Goal: Find contact information: Obtain details needed to contact an individual or organization

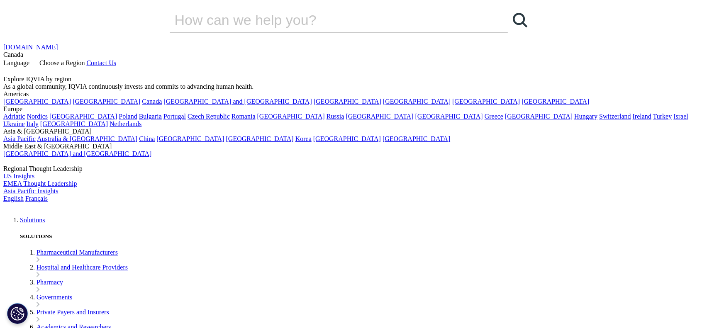
click at [29, 59] on span "Language" at bounding box center [16, 62] width 26 height 7
click at [48, 195] on link "Français" at bounding box center [36, 198] width 22 height 7
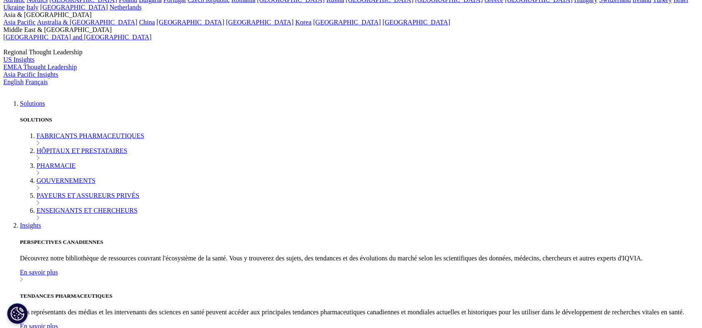
scroll to position [124, 0]
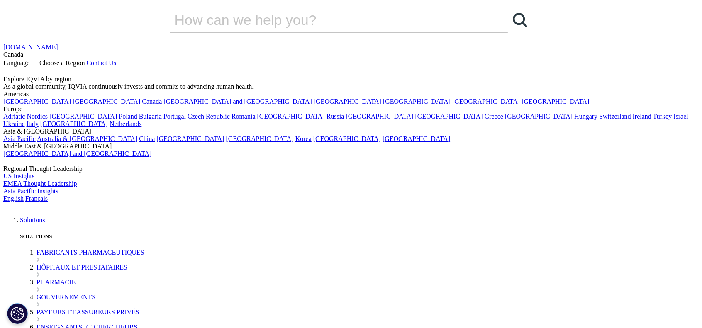
click at [31, 59] on link "Language" at bounding box center [17, 62] width 28 height 7
click at [48, 195] on link "Français" at bounding box center [36, 198] width 22 height 7
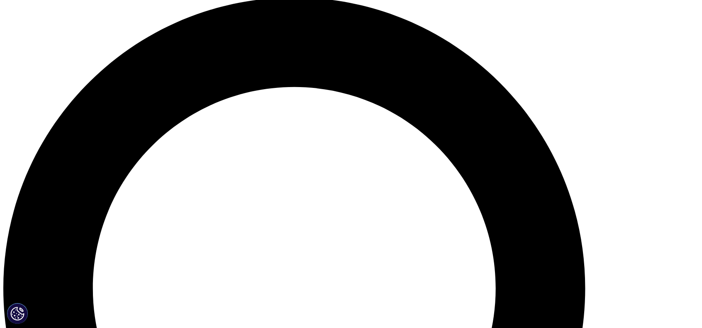
scroll to position [705, 0]
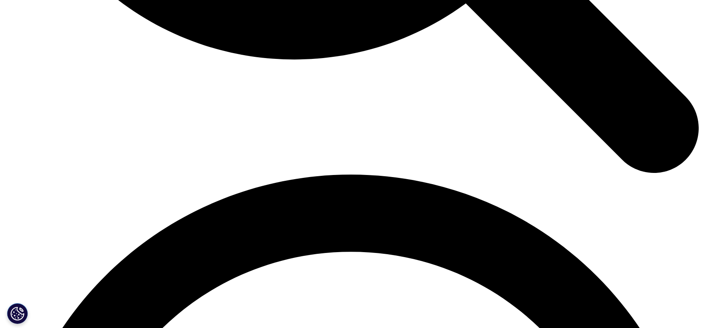
scroll to position [1258, 0]
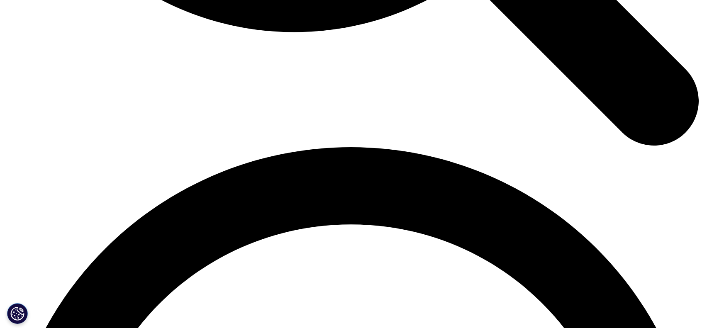
drag, startPoint x: 319, startPoint y: 302, endPoint x: 332, endPoint y: 302, distance: 12.5
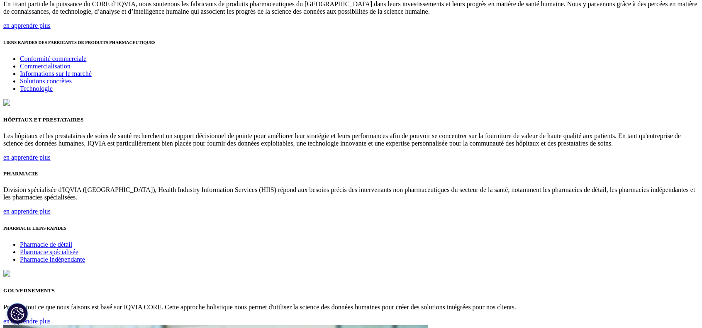
scroll to position [1051, 0]
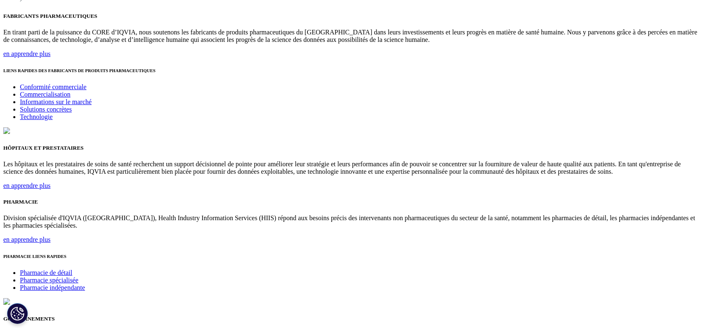
drag, startPoint x: 130, startPoint y: 105, endPoint x: 247, endPoint y: 118, distance: 117.8
copy ul "[STREET_ADDRESS][PERSON_NAME]"
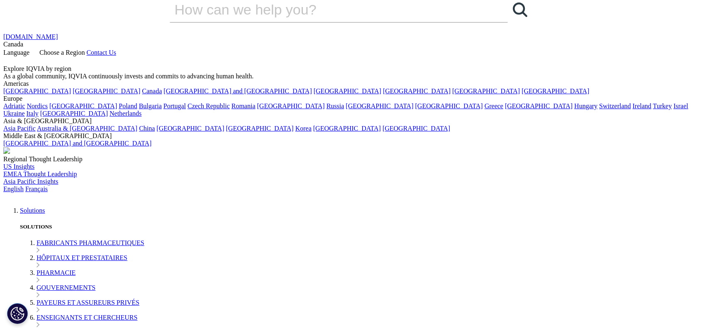
scroll to position [0, 0]
